Goal: Find specific page/section: Find specific page/section

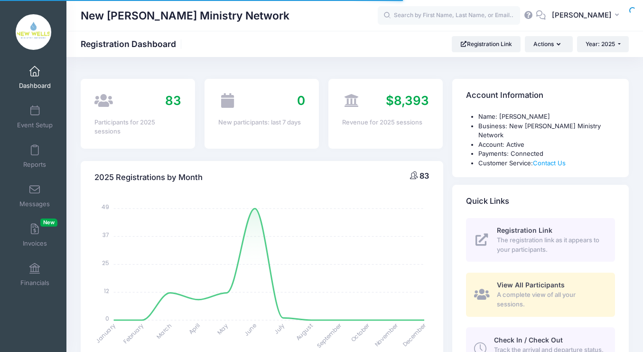
select select
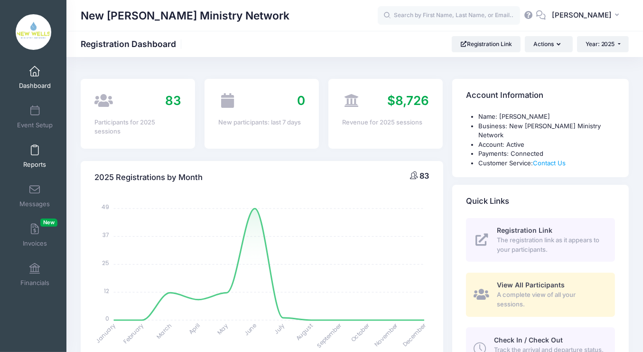
click at [24, 163] on span "Reports" at bounding box center [34, 164] width 23 height 8
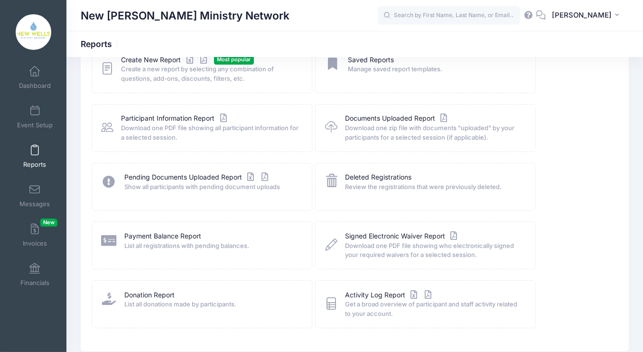
scroll to position [71, 0]
click at [158, 240] on link "Payment Balance Report" at bounding box center [162, 237] width 77 height 10
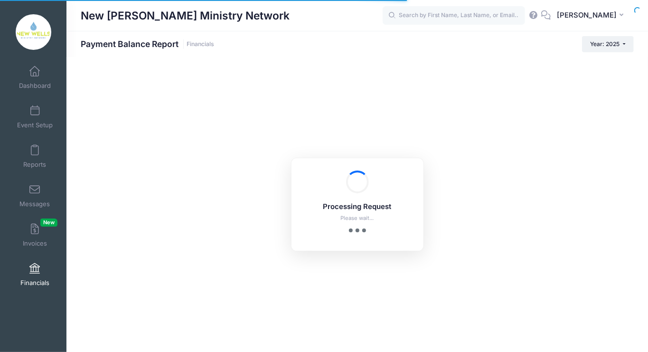
select select "10"
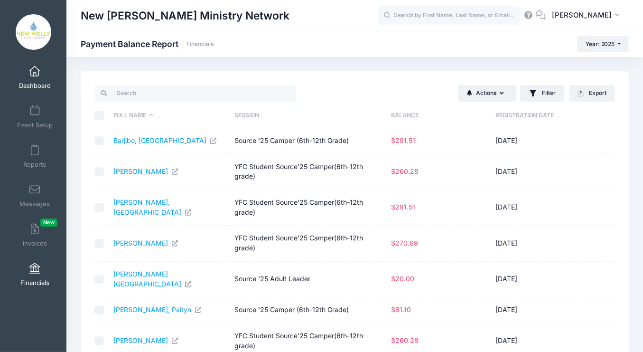
click at [41, 78] on link "Dashboard" at bounding box center [34, 77] width 45 height 33
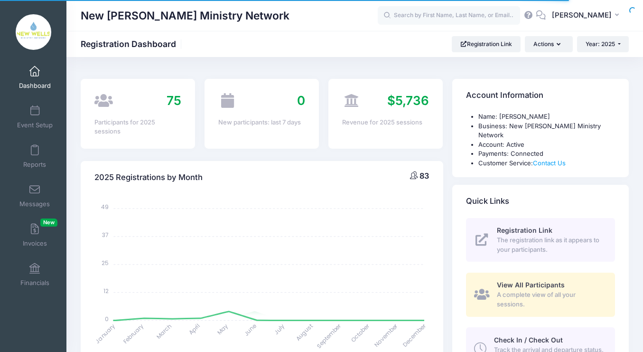
select select
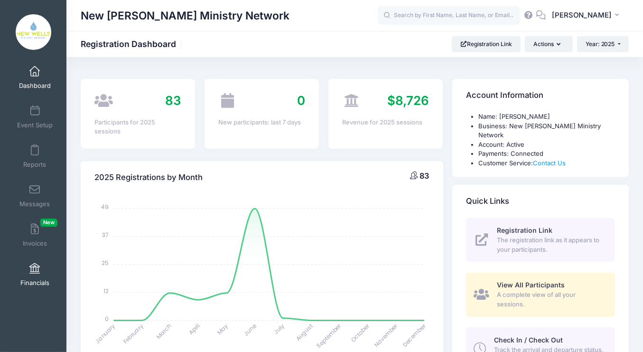
click at [35, 271] on span at bounding box center [35, 268] width 0 height 10
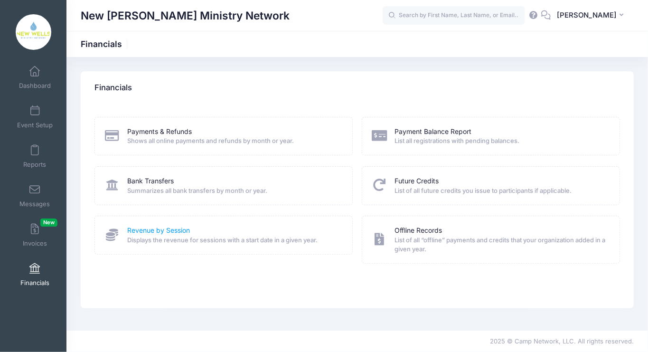
click at [158, 231] on link "Revenue by Session" at bounding box center [159, 230] width 63 height 10
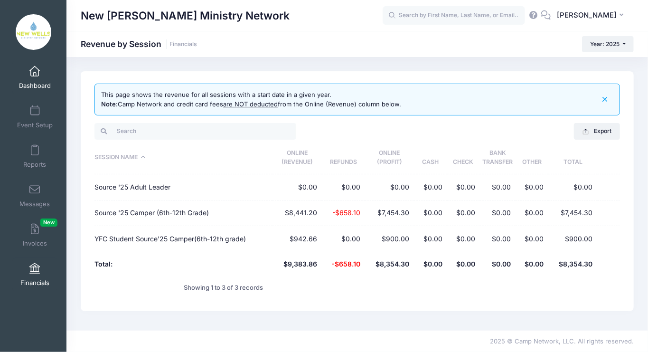
click at [35, 75] on span at bounding box center [35, 71] width 0 height 10
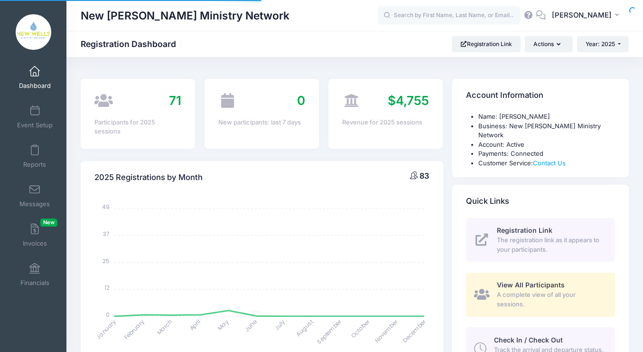
select select
